Goal: Feedback & Contribution: Submit feedback/report problem

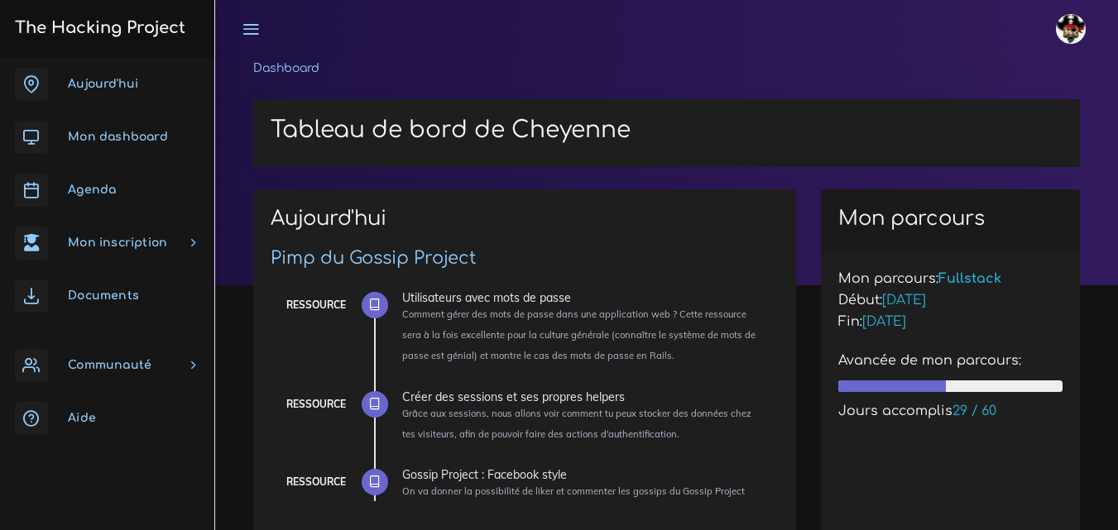
click at [83, 76] on link "Aujourd'hui" at bounding box center [107, 84] width 214 height 53
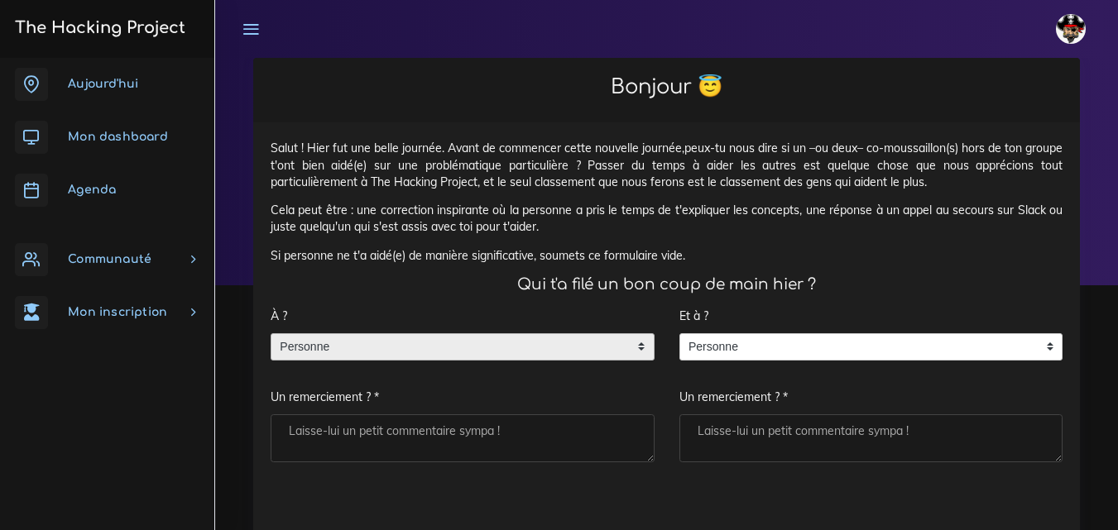
click at [434, 343] on span "Personne" at bounding box center [449, 347] width 357 height 26
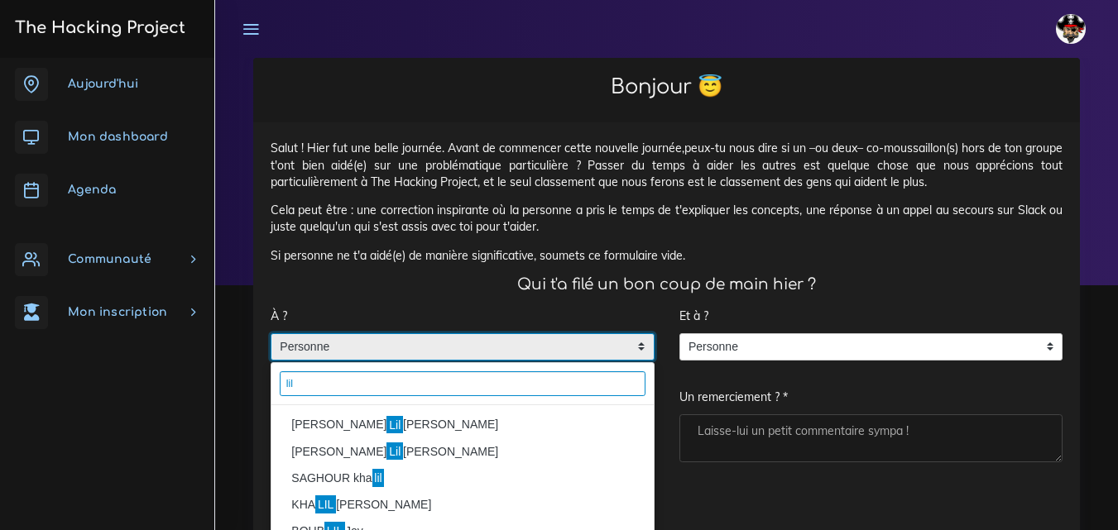
type input "lil"
click at [308, 412] on li "MULLER Lil ian" at bounding box center [462, 425] width 382 height 26
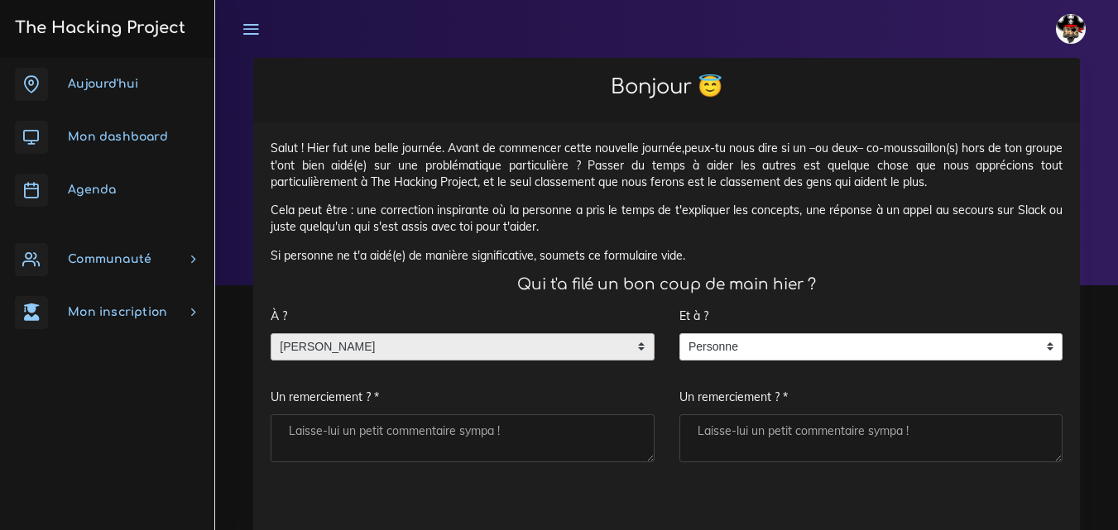
click at [326, 437] on textarea "Un remerciement ? *" at bounding box center [463, 439] width 384 height 48
type textarea "Merci"
click at [811, 453] on textarea "Un remerciement ? *" at bounding box center [871, 439] width 384 height 48
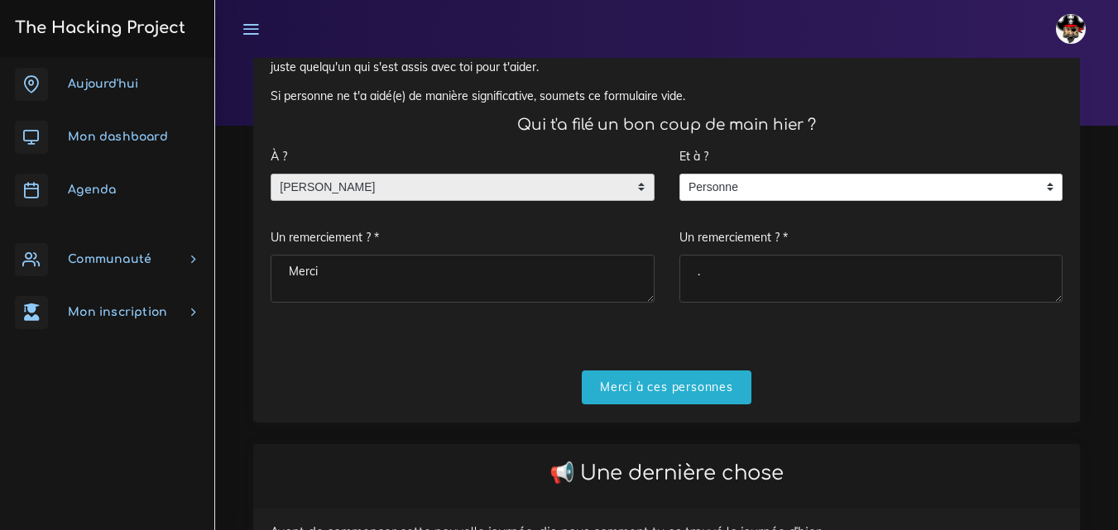
scroll to position [166, 0]
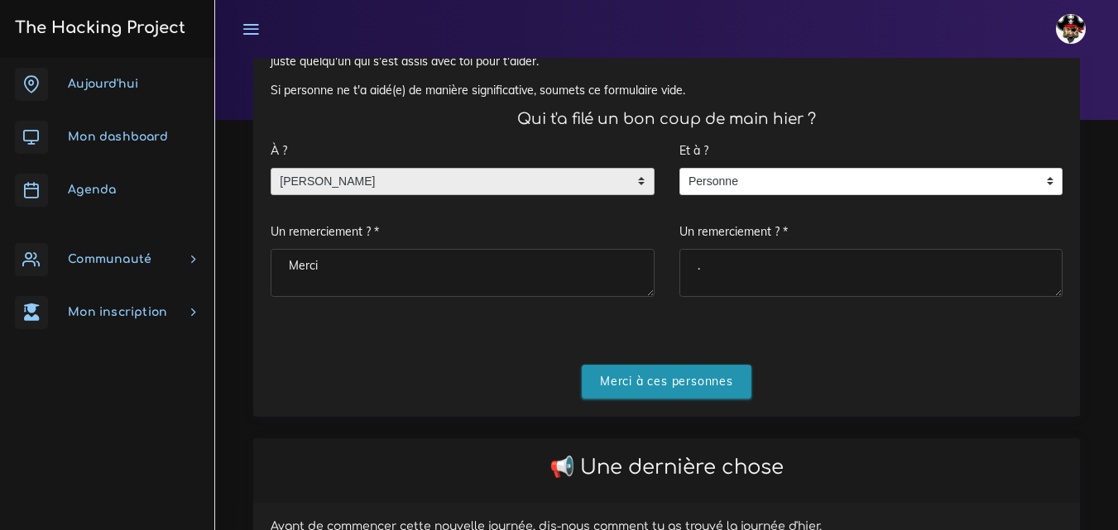
type textarea "."
click at [744, 392] on input "Merci à ces personnes" at bounding box center [667, 382] width 170 height 34
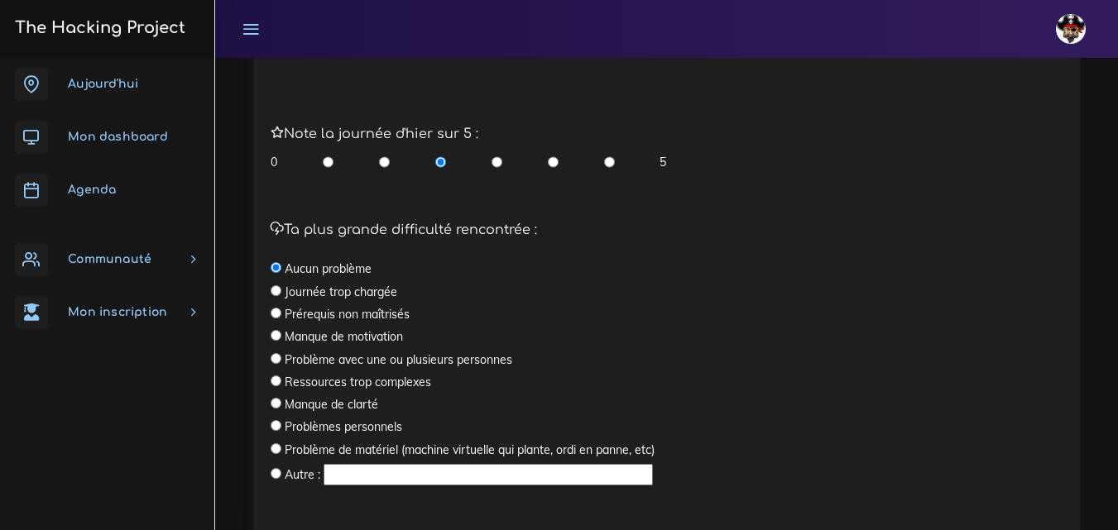
scroll to position [556, 0]
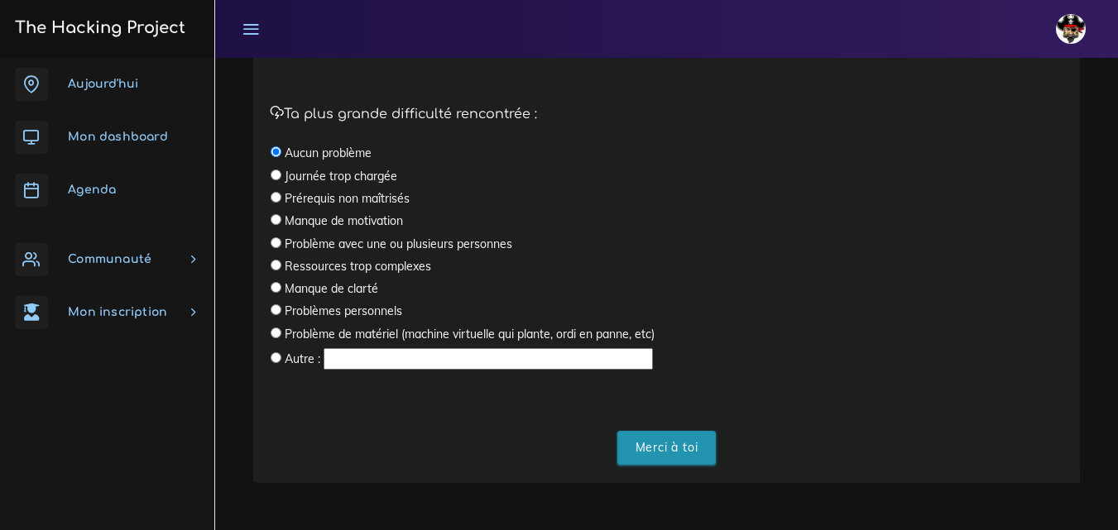
click at [680, 452] on input "Merci à toi" at bounding box center [666, 448] width 99 height 34
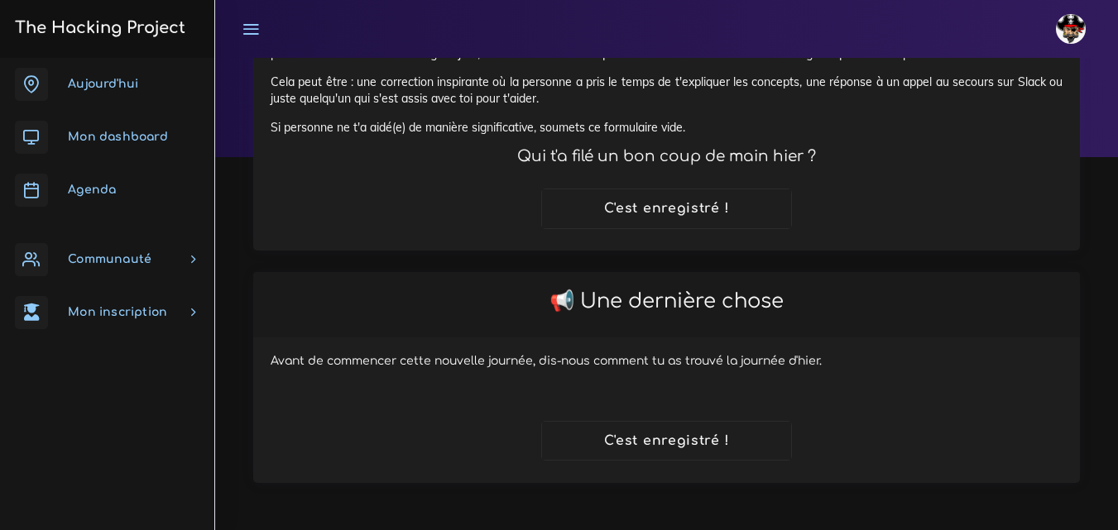
scroll to position [128, 0]
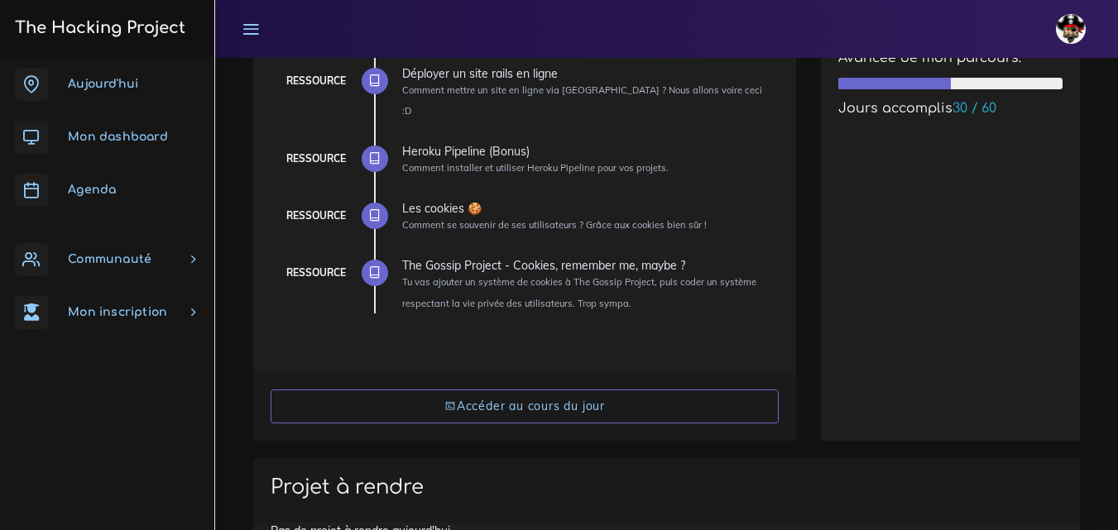
scroll to position [331, 0]
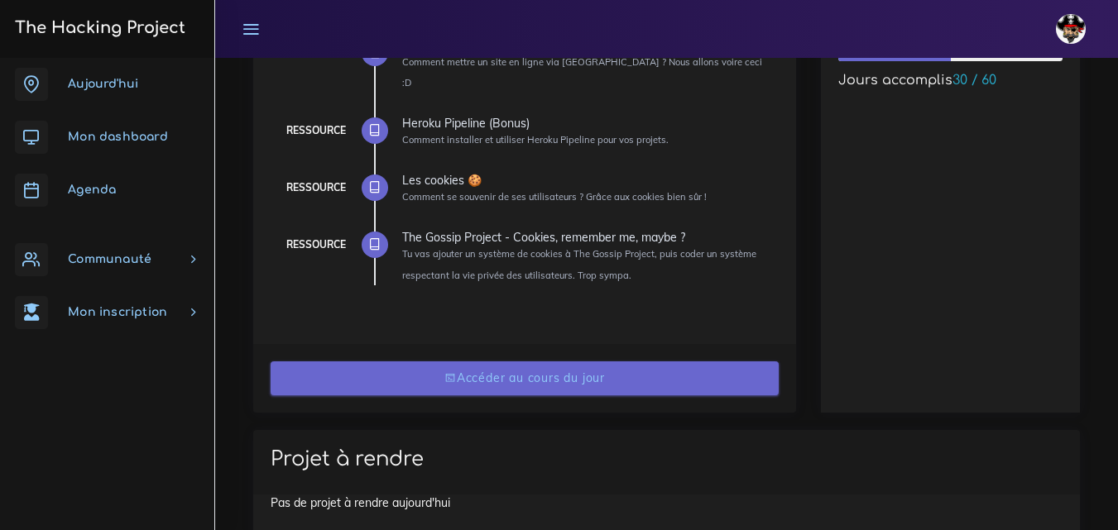
click at [557, 363] on link "Accéder au cours du jour" at bounding box center [525, 379] width 508 height 34
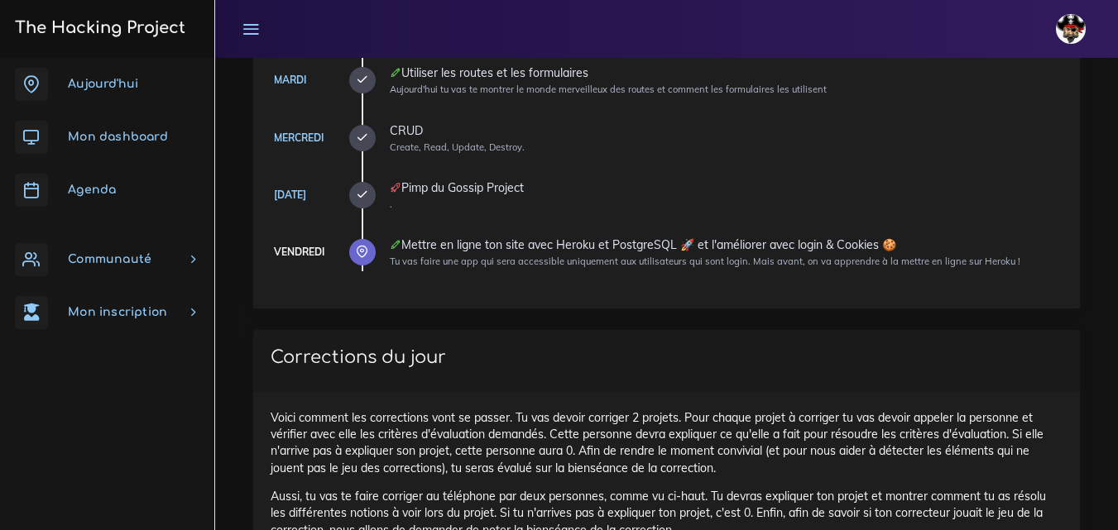
scroll to position [166, 0]
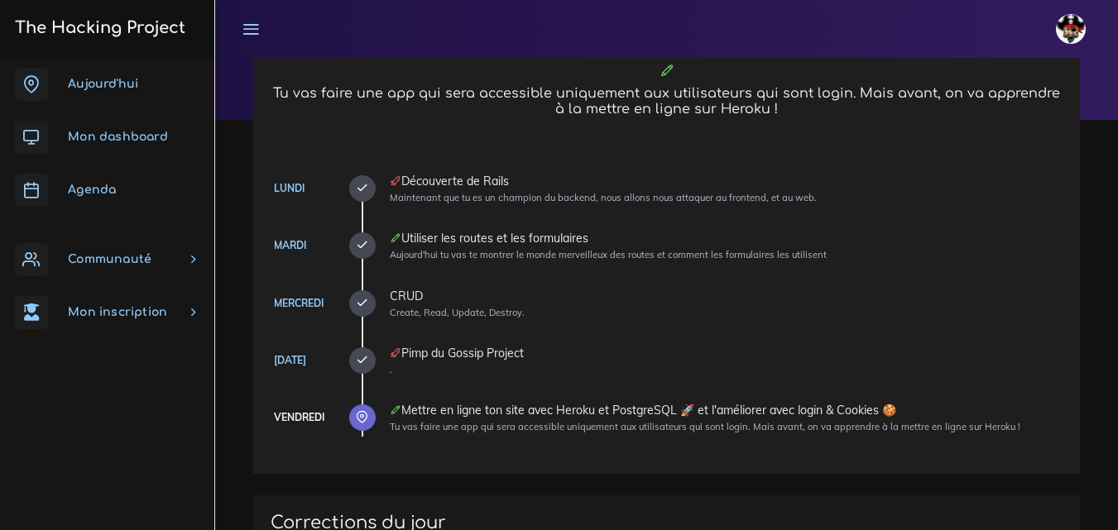
click at [158, 136] on span "Mon dashboard" at bounding box center [118, 137] width 100 height 12
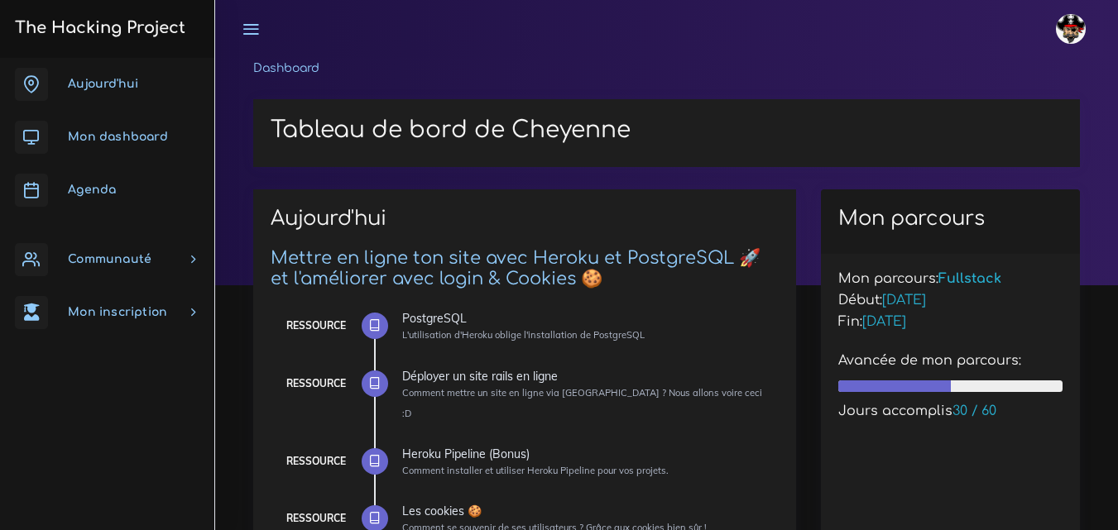
click at [121, 131] on span "Mon dashboard" at bounding box center [118, 137] width 100 height 12
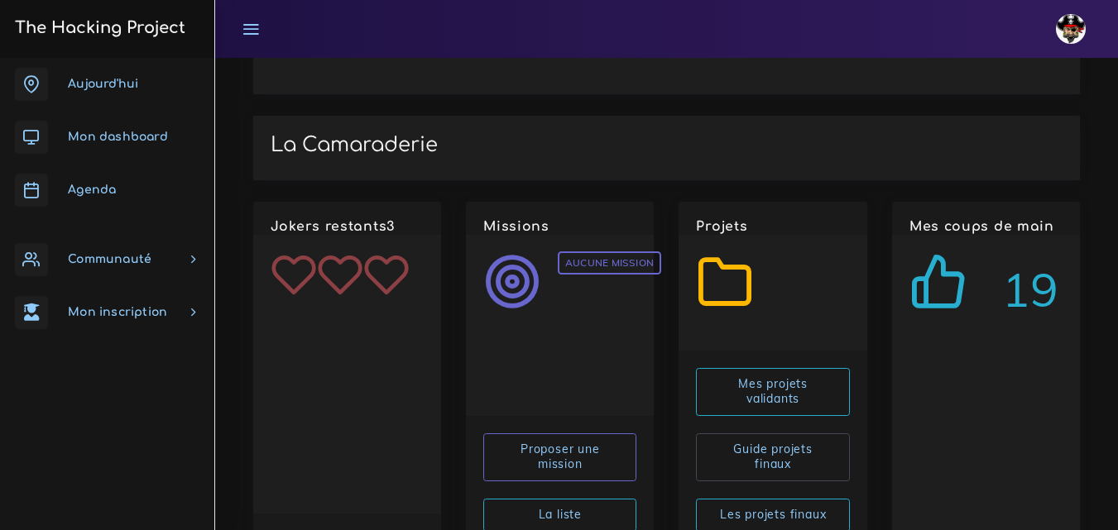
scroll to position [2006, 0]
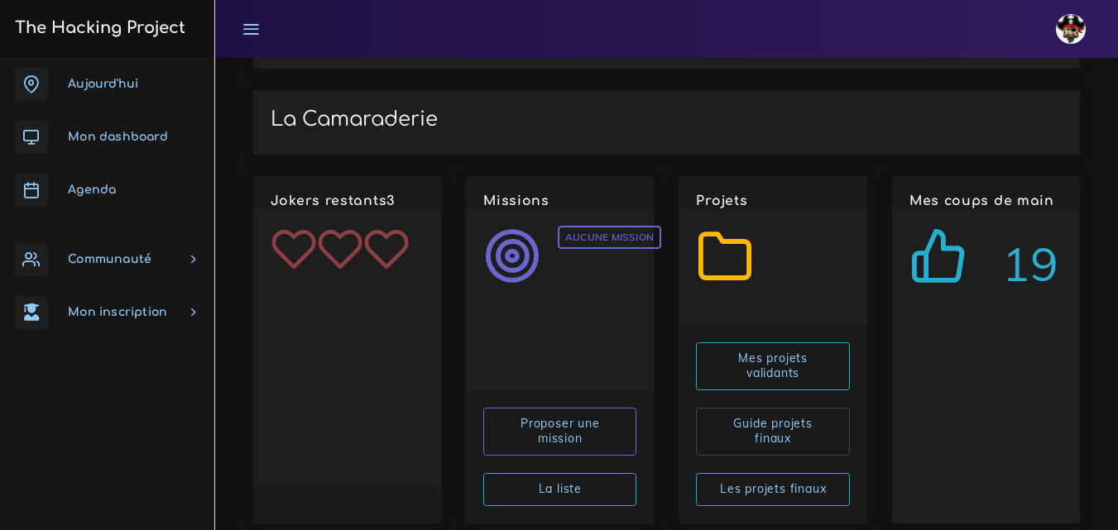
click at [149, 264] on span "Communauté" at bounding box center [110, 259] width 84 height 12
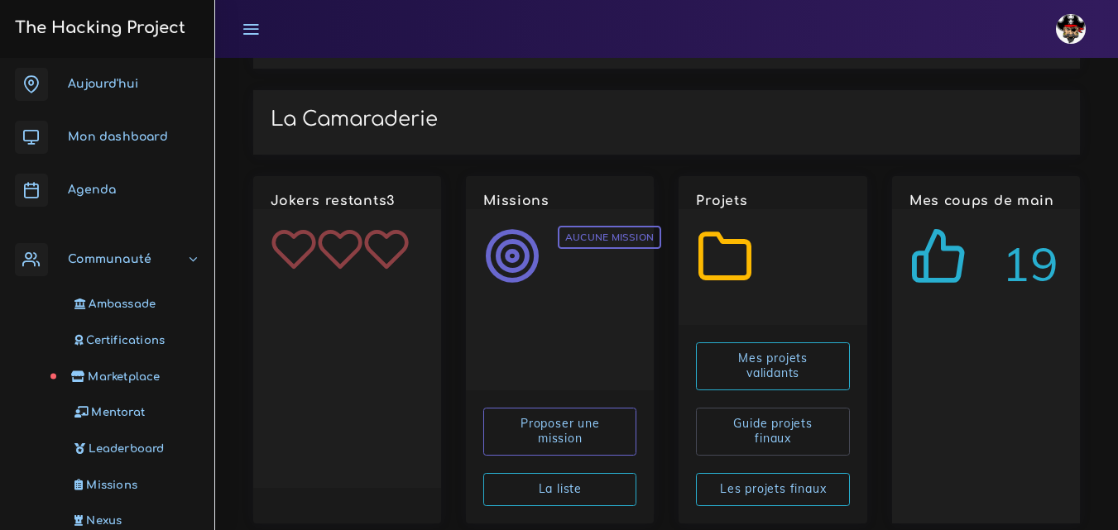
click at [137, 378] on span "Marketplace" at bounding box center [124, 377] width 72 height 12
click at [123, 415] on span "Mentorat" at bounding box center [115, 412] width 54 height 12
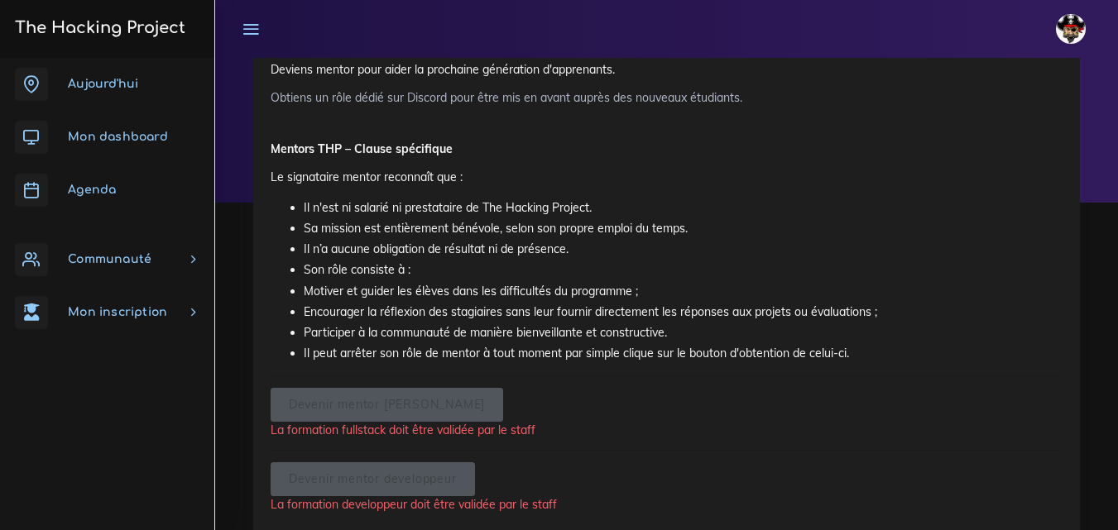
scroll to position [142, 0]
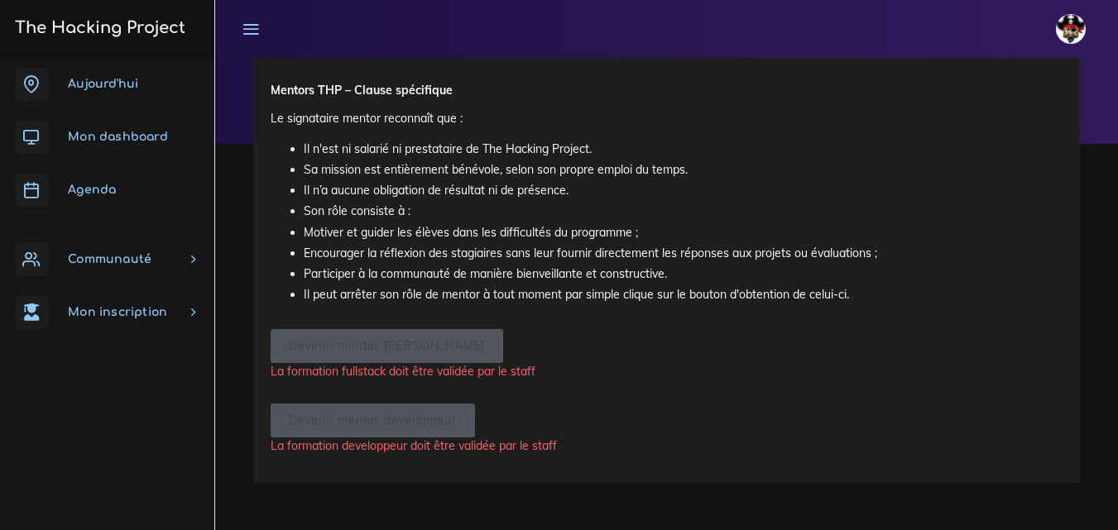
click at [116, 270] on link "Communauté" at bounding box center [107, 259] width 214 height 53
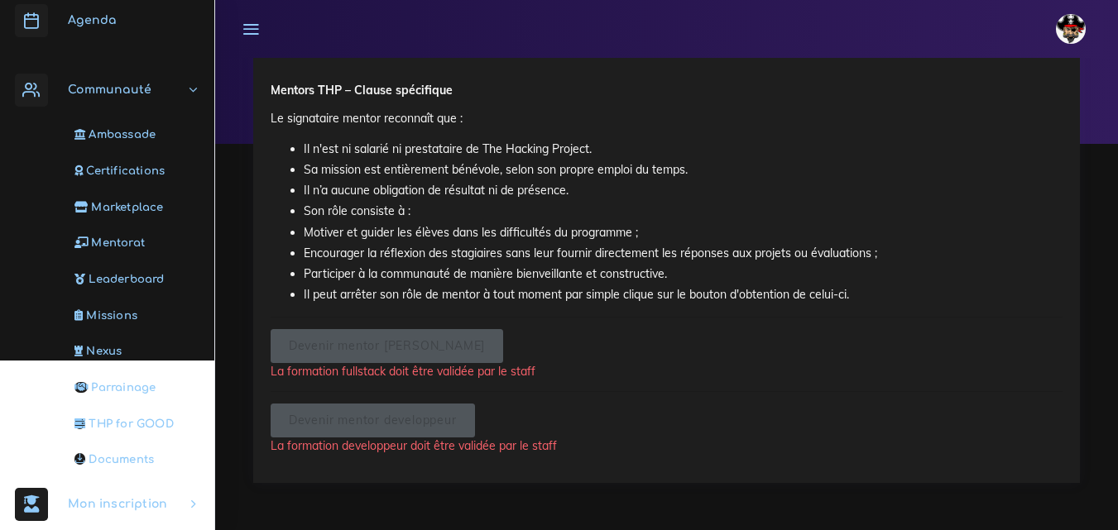
scroll to position [170, 0]
click at [97, 309] on span "Missions" at bounding box center [111, 315] width 51 height 12
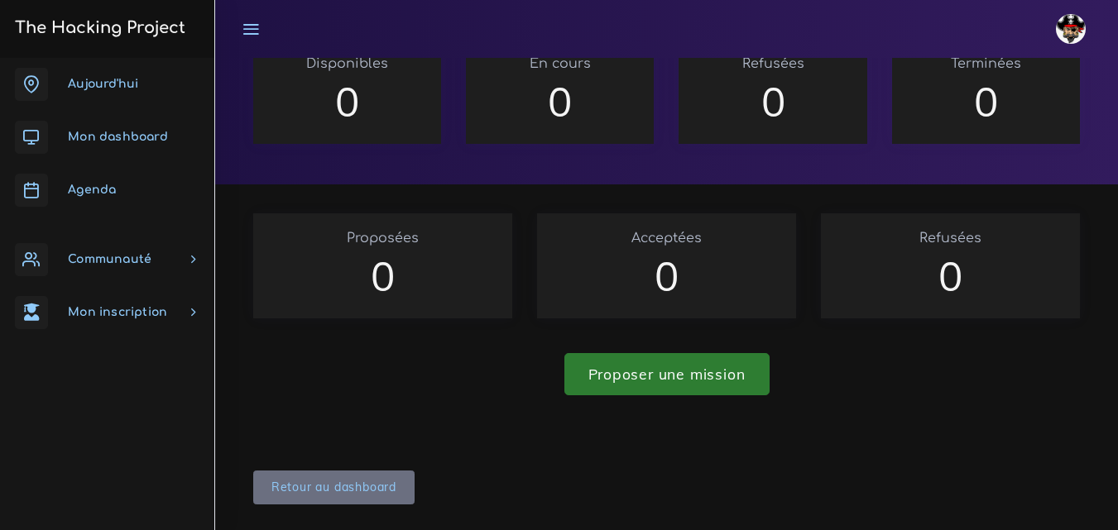
scroll to position [18, 0]
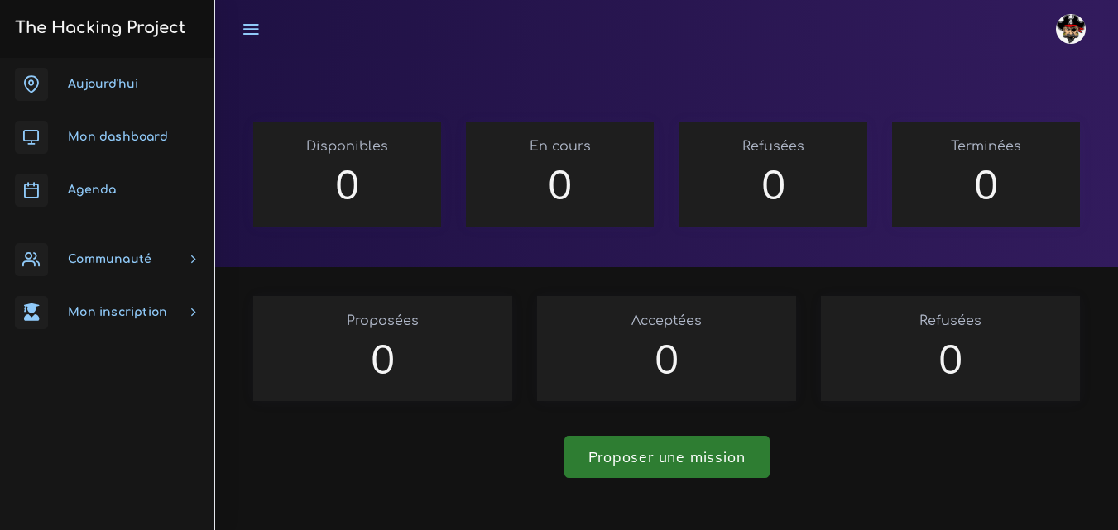
click at [141, 261] on span "Communauté" at bounding box center [110, 259] width 84 height 12
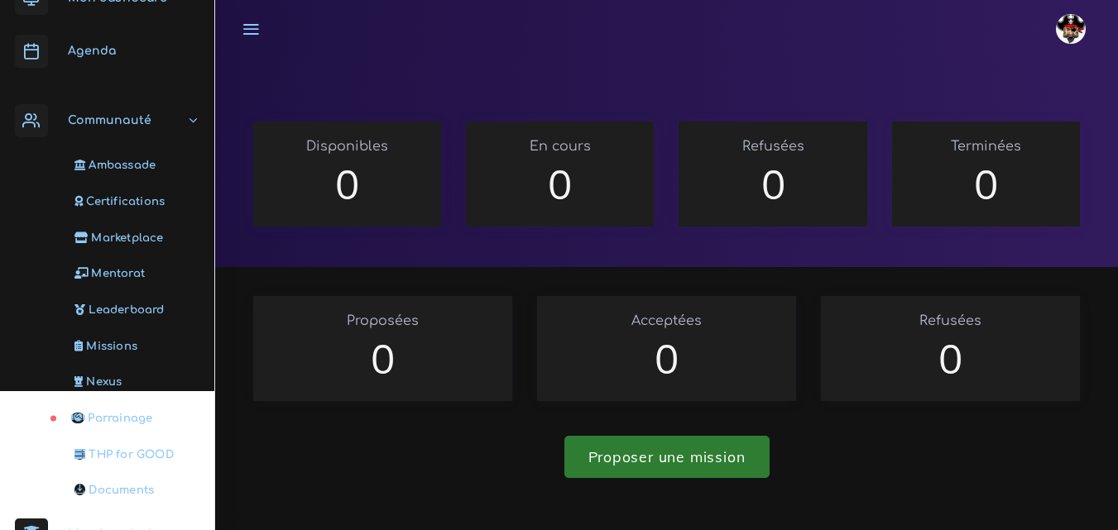
scroll to position [170, 0]
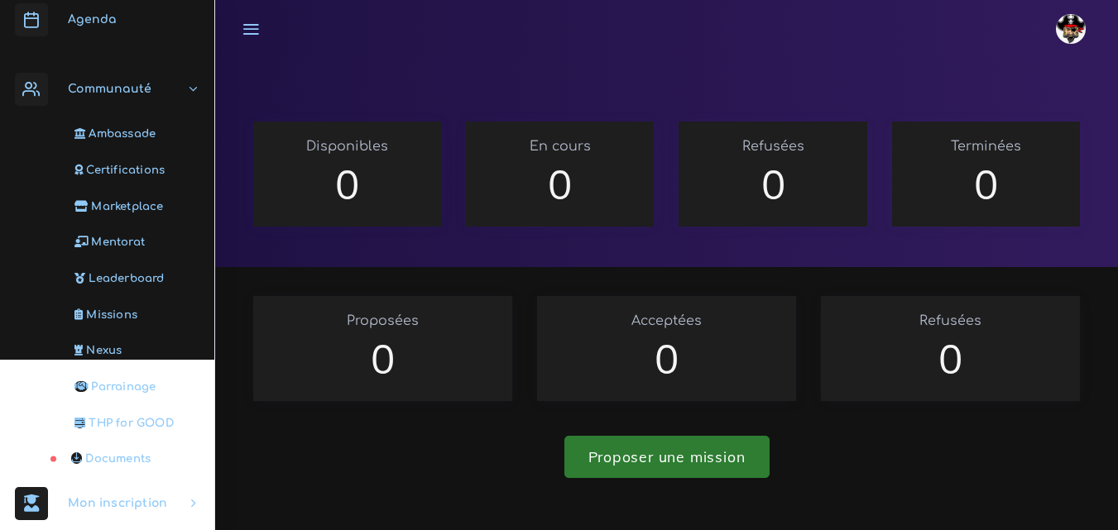
click at [121, 457] on span "Documents" at bounding box center [117, 459] width 65 height 12
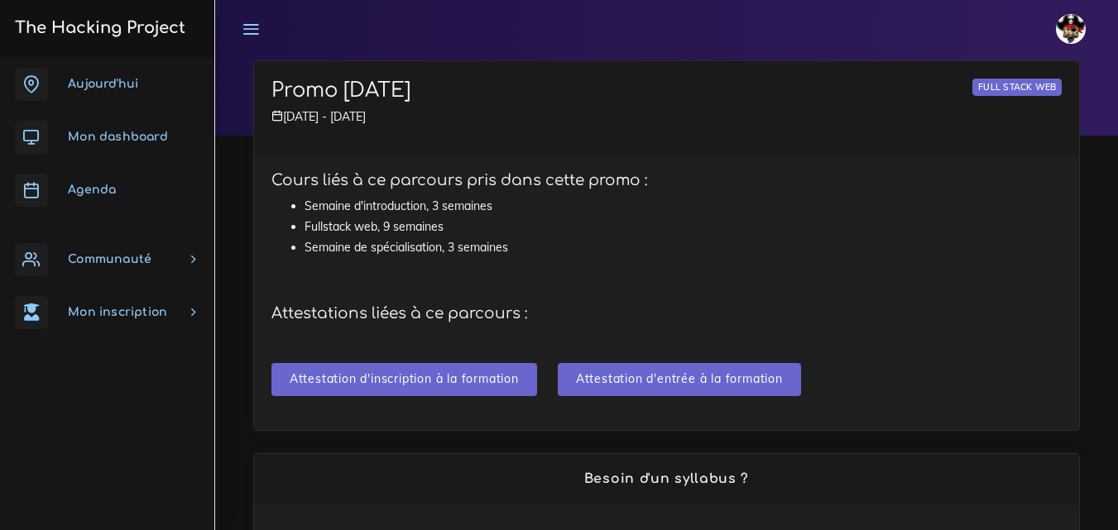
scroll to position [124, 0]
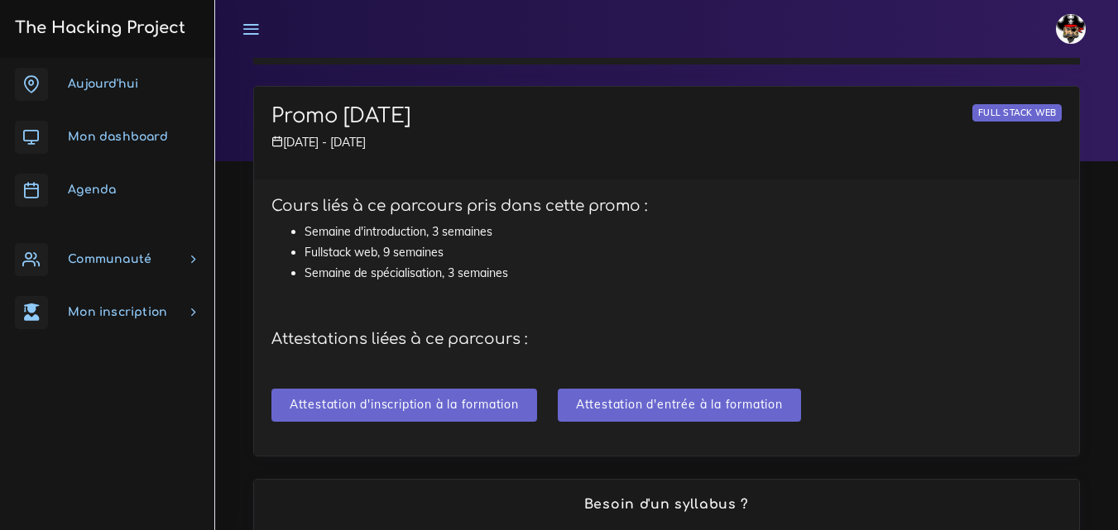
click at [151, 256] on link "Communauté" at bounding box center [107, 259] width 214 height 53
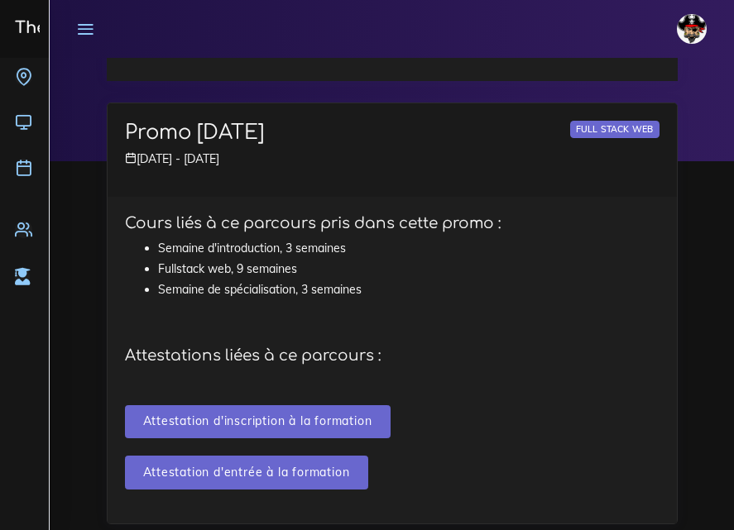
scroll to position [0, 0]
click at [27, 377] on div "[DATE] Mon dashboard [GEOGRAPHIC_DATA] Communauté [GEOGRAPHIC_DATA] Certificati…" at bounding box center [24, 294] width 49 height 473
click at [0, 364] on div "[DATE] Mon dashboard [GEOGRAPHIC_DATA] Communauté [GEOGRAPHIC_DATA] Certificati…" at bounding box center [24, 294] width 49 height 473
click at [79, 30] on icon at bounding box center [85, 29] width 18 height 18
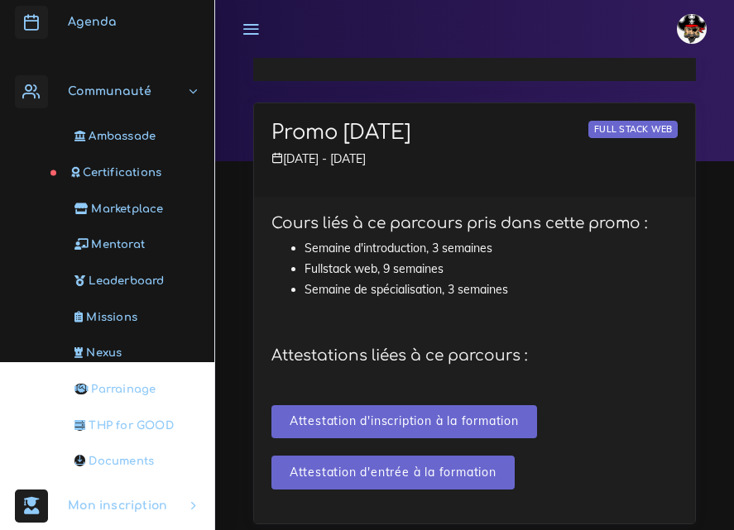
scroll to position [170, 0]
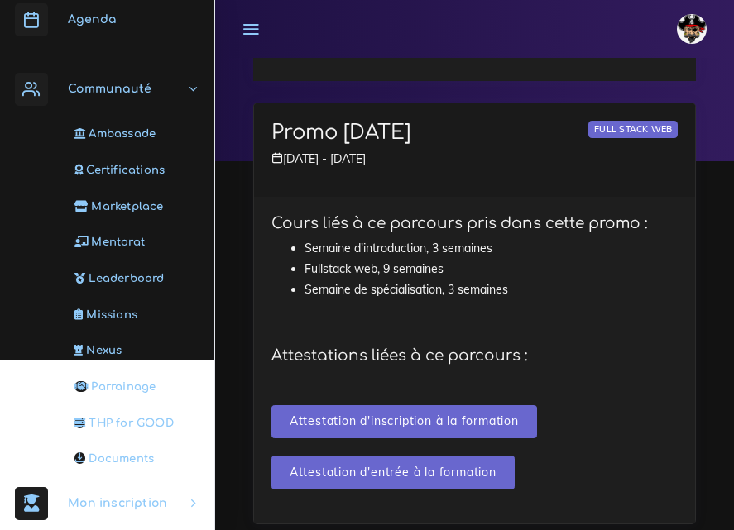
click at [604, 326] on div "Cours liés à ce parcours pris dans cette promo : Semaine d'introduction, 3 sema…" at bounding box center [474, 361] width 441 height 328
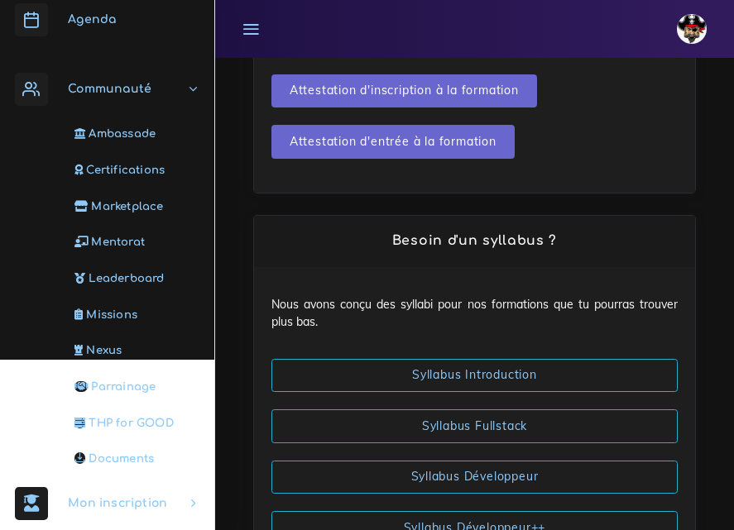
click at [242, 505] on div "Tous mes parcours Voici tous les parcours que tu as pris et pour chacun tu peux…" at bounding box center [475, 248] width 468 height 1211
click at [182, 505] on link "Mon inscription" at bounding box center [107, 503] width 214 height 53
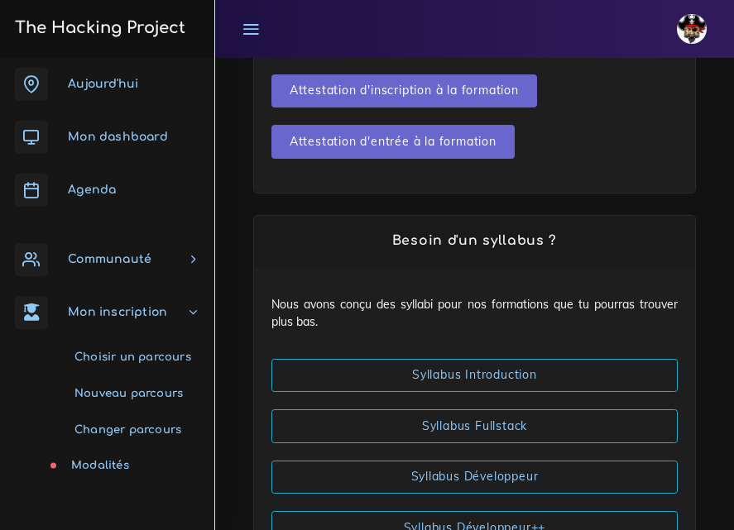
scroll to position [0, 0]
click at [193, 311] on link "Mon inscription" at bounding box center [107, 312] width 214 height 53
click at [151, 247] on link "Communauté" at bounding box center [107, 259] width 214 height 53
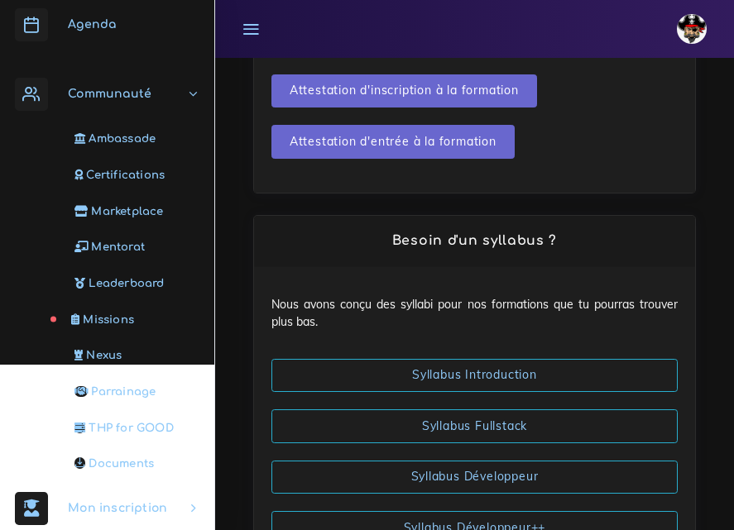
scroll to position [170, 0]
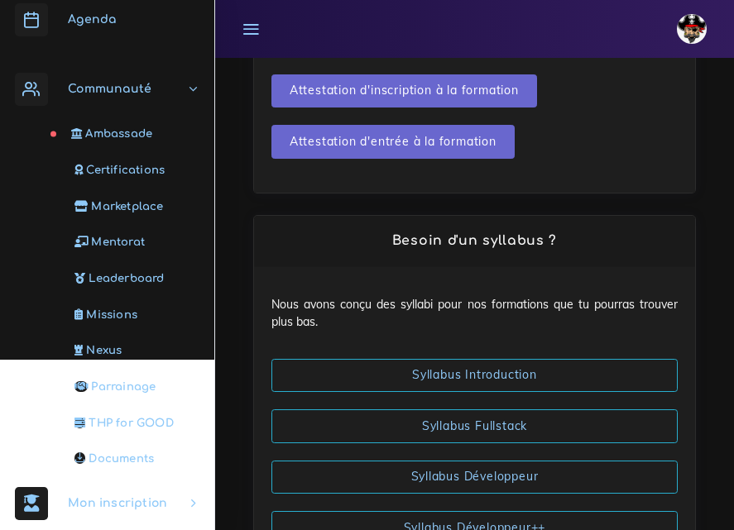
click at [181, 88] on link "Communauté" at bounding box center [107, 89] width 214 height 53
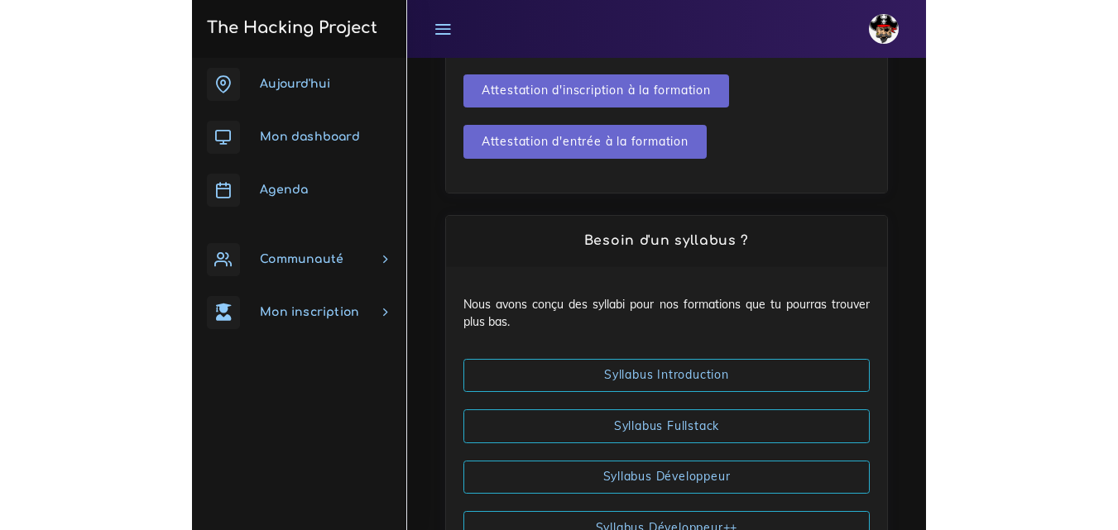
scroll to position [703, 0]
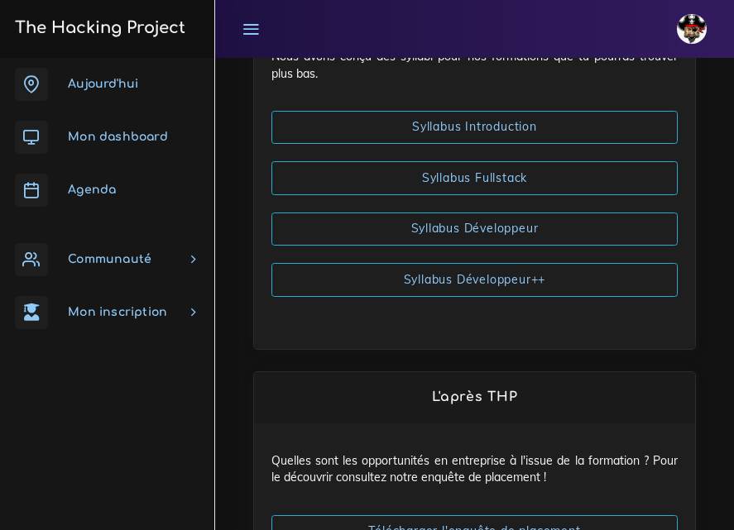
click at [187, 311] on link "Mon inscription" at bounding box center [107, 312] width 214 height 53
click at [137, 76] on link "Aujourd'hui" at bounding box center [107, 84] width 214 height 53
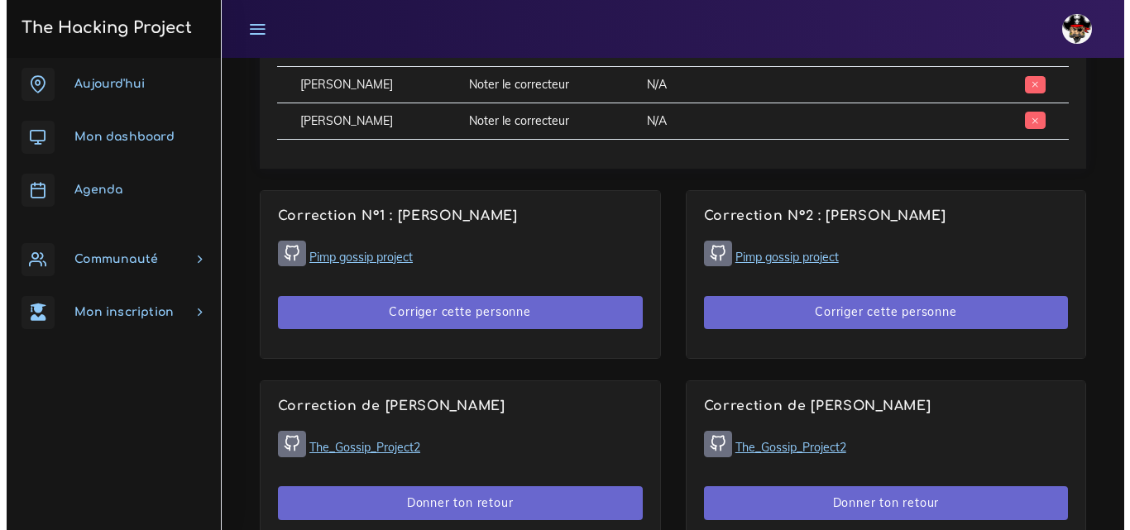
scroll to position [993, 0]
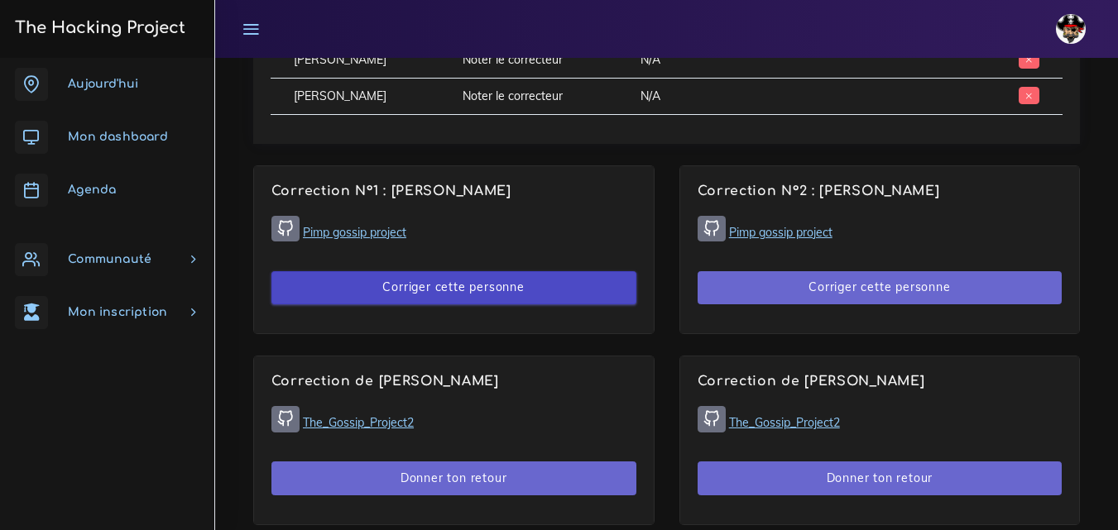
click at [461, 290] on button "Corriger cette personne" at bounding box center [453, 288] width 365 height 34
